Goal: Task Accomplishment & Management: Manage account settings

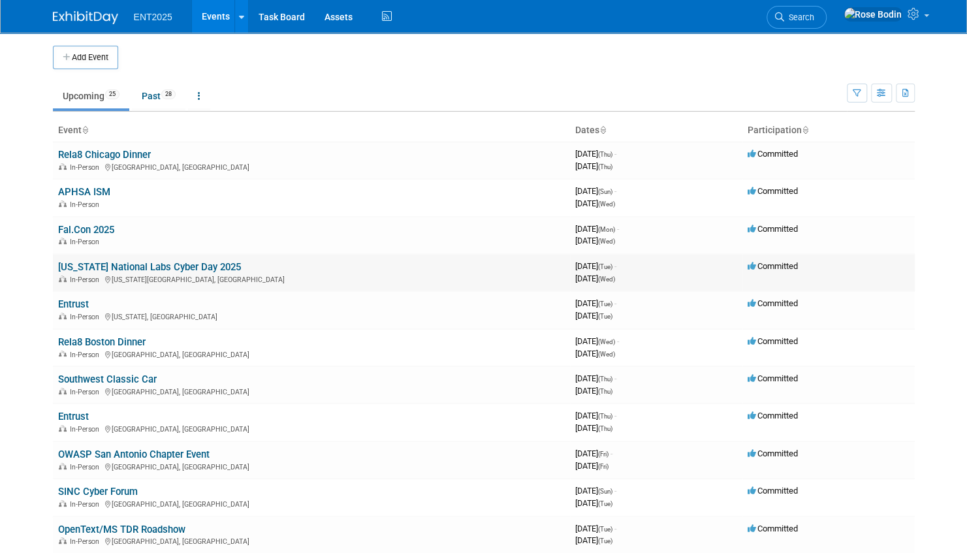
click at [192, 265] on link "[US_STATE] National Labs Cyber Day 2025" at bounding box center [149, 267] width 183 height 12
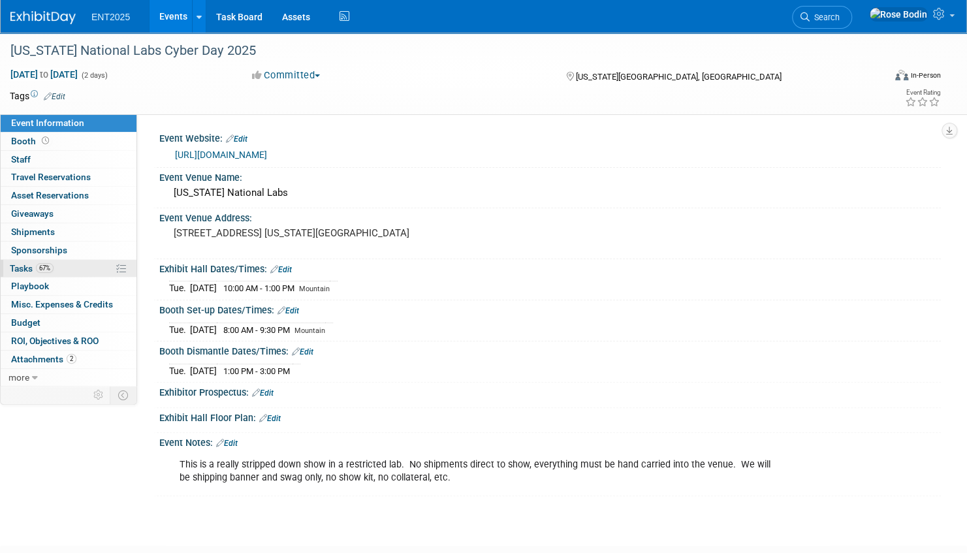
click at [70, 262] on link "67% Tasks 67%" at bounding box center [69, 269] width 136 height 18
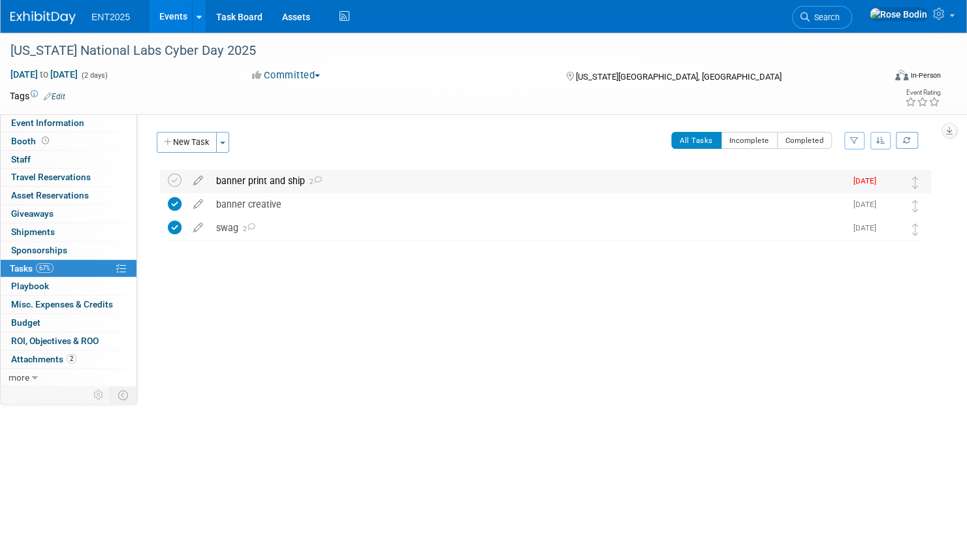
click at [347, 177] on div "banner print and ship 2" at bounding box center [528, 181] width 636 height 22
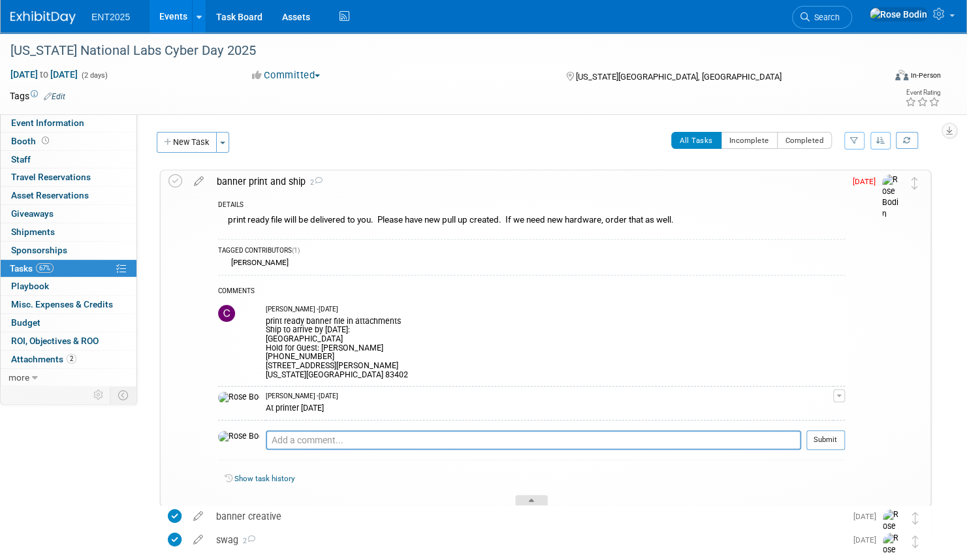
click at [537, 499] on div at bounding box center [531, 500] width 33 height 11
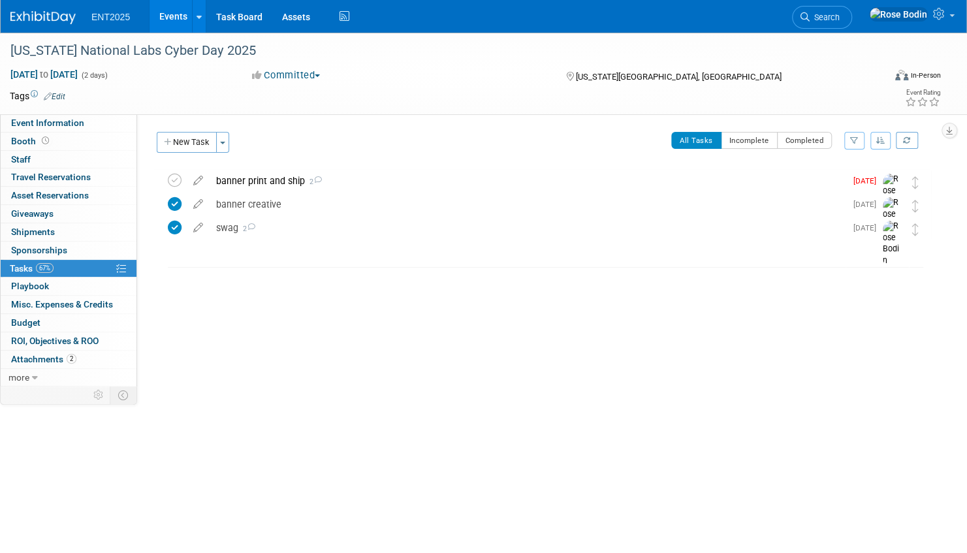
click at [182, 16] on link "Events" at bounding box center [174, 16] width 48 height 33
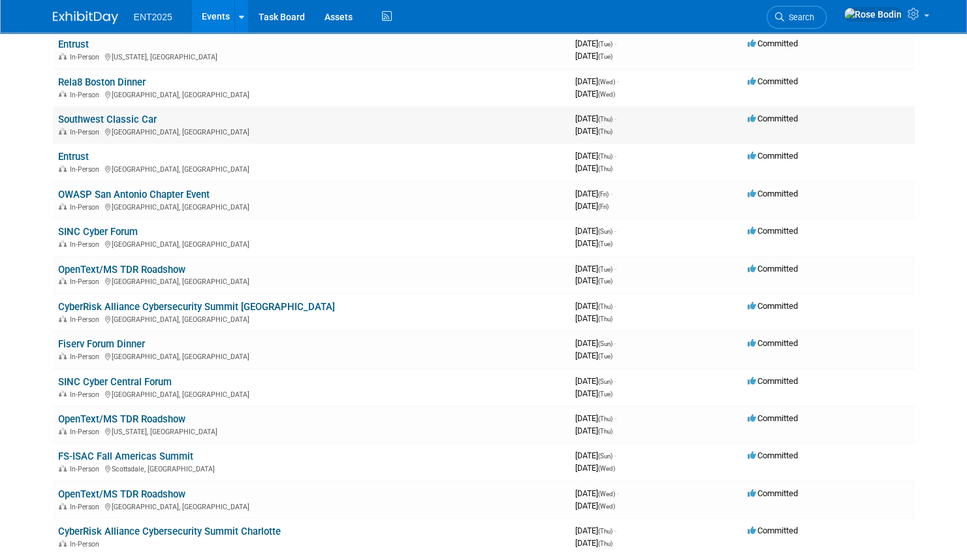
scroll to position [261, 0]
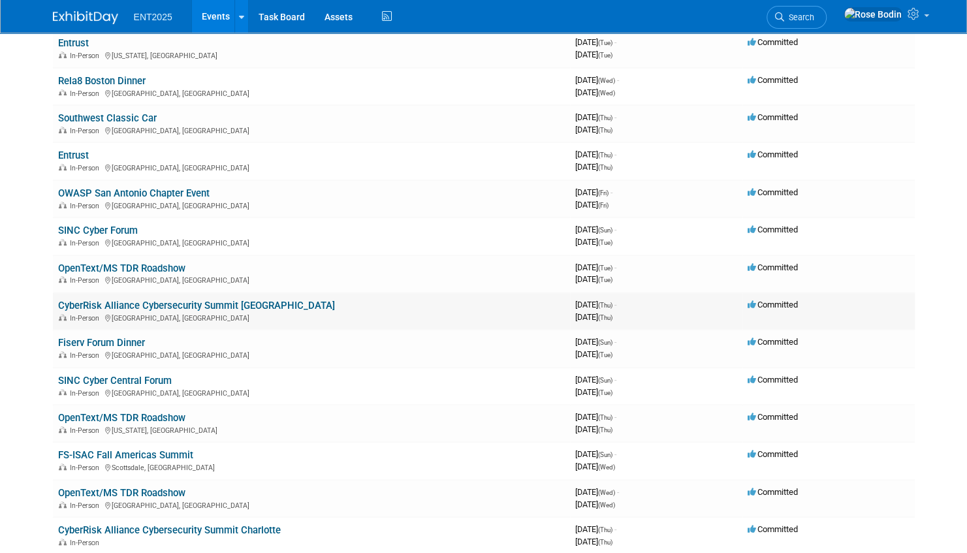
click at [237, 303] on link "CyberRisk Alliance Cybersecurity Summit [GEOGRAPHIC_DATA]" at bounding box center [196, 306] width 277 height 12
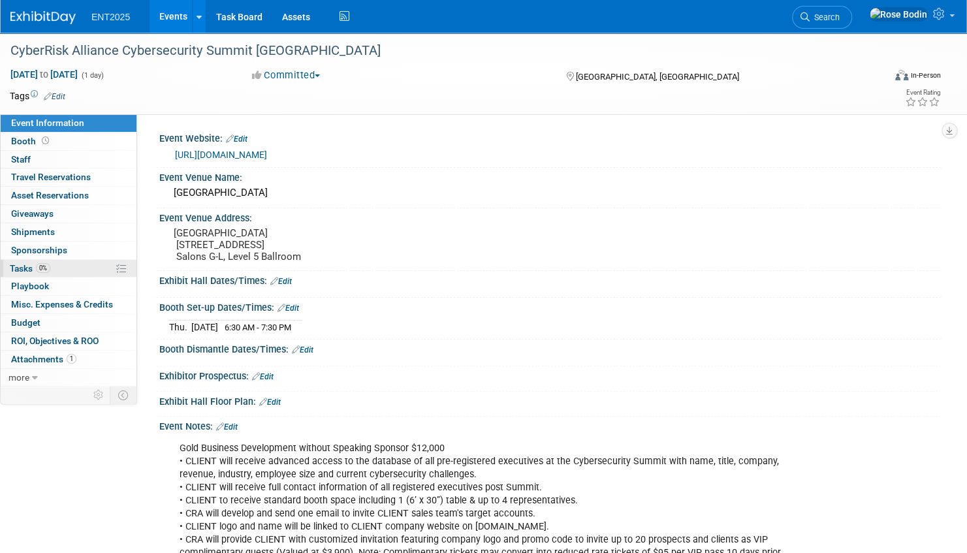
click at [78, 270] on link "0% Tasks 0%" at bounding box center [69, 269] width 136 height 18
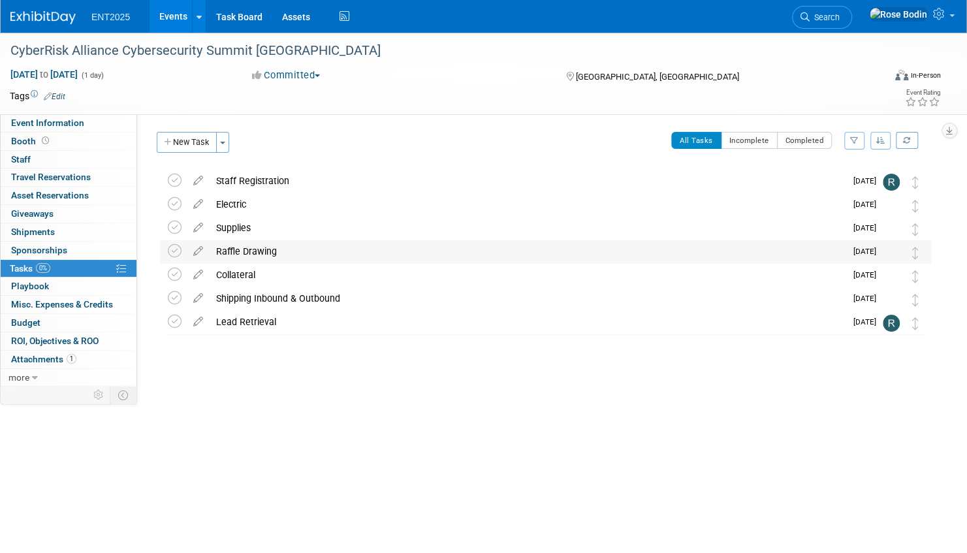
click at [371, 257] on div "Raffle Drawing" at bounding box center [528, 251] width 636 height 22
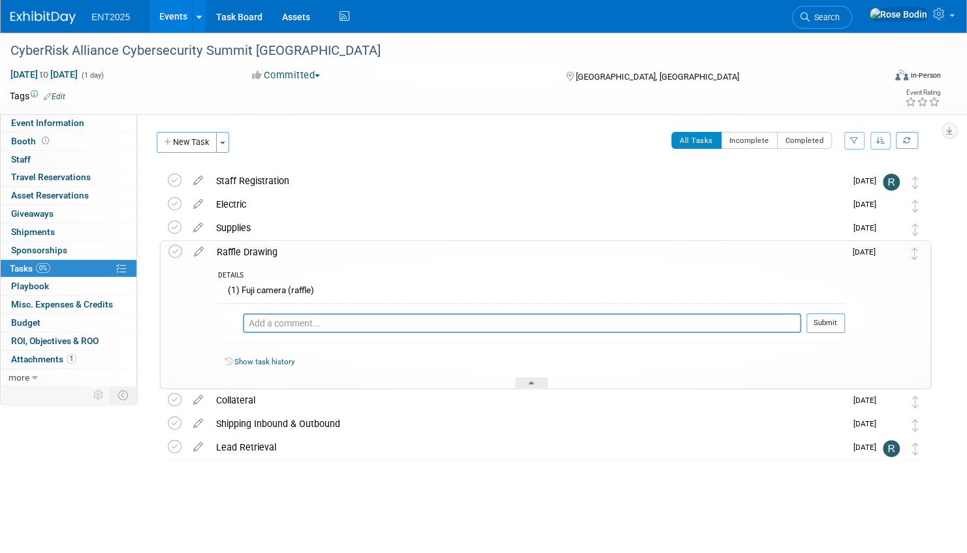
click at [371, 257] on div "Raffle Drawing" at bounding box center [527, 252] width 635 height 22
